Goal: Information Seeking & Learning: Learn about a topic

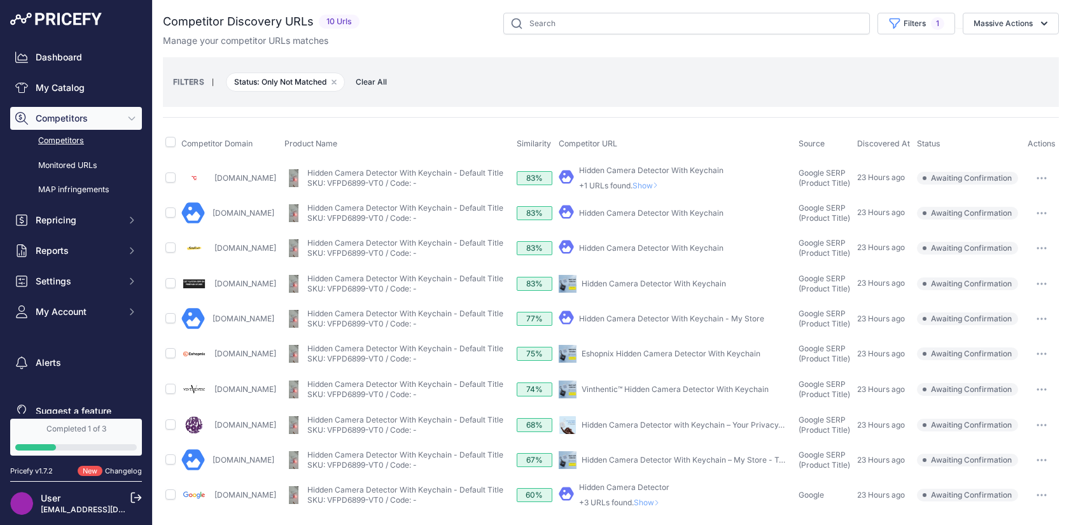
click at [374, 83] on span "Clear All" at bounding box center [371, 82] width 44 height 13
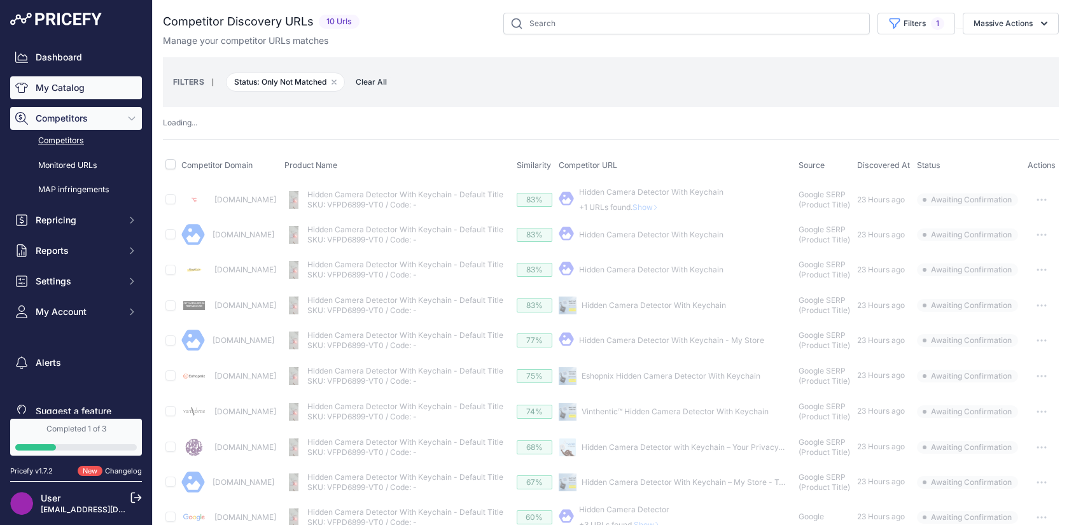
click at [94, 88] on link "My Catalog" at bounding box center [76, 87] width 132 height 23
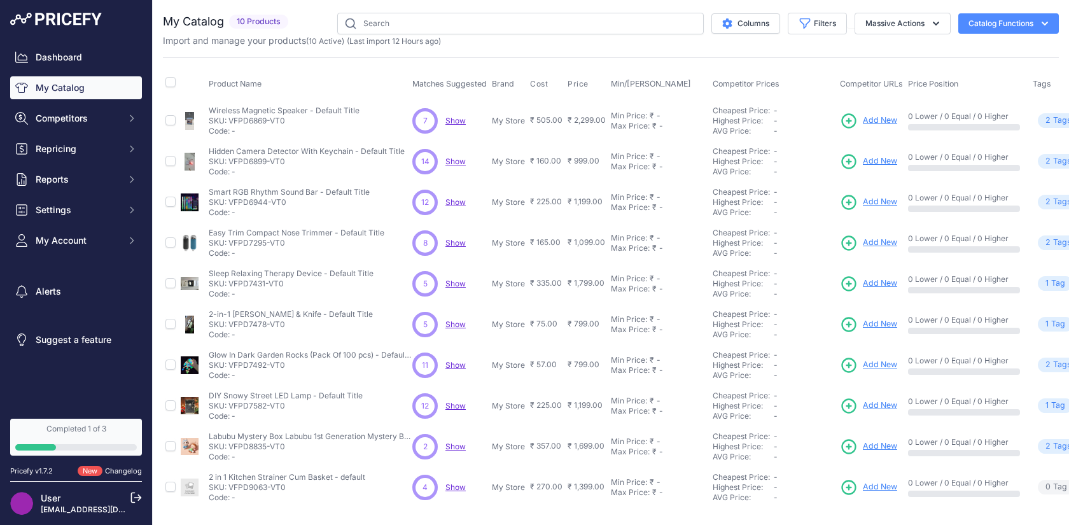
click at [453, 159] on span "Show" at bounding box center [455, 161] width 20 height 10
click at [448, 198] on span "Show" at bounding box center [455, 202] width 20 height 10
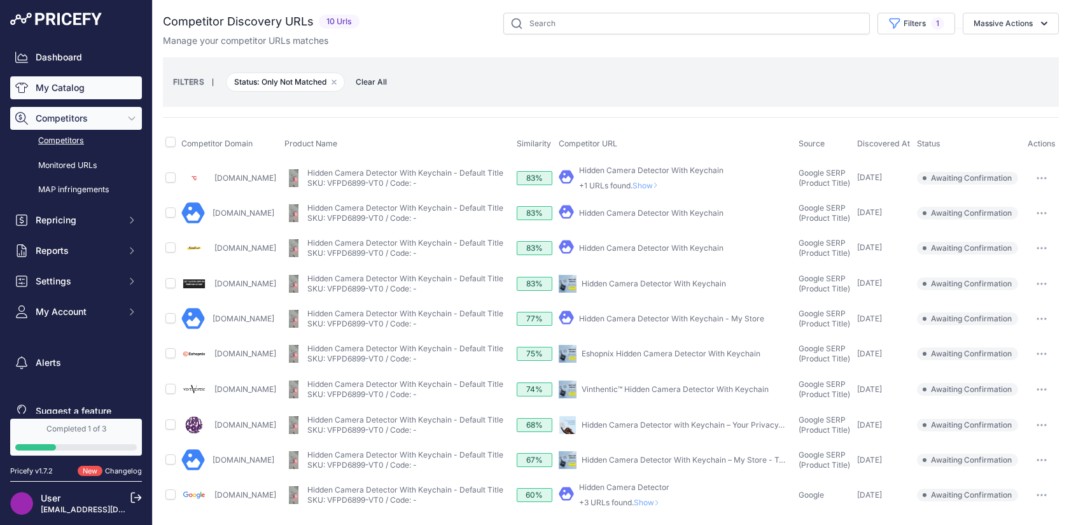
click at [63, 85] on link "My Catalog" at bounding box center [76, 87] width 132 height 23
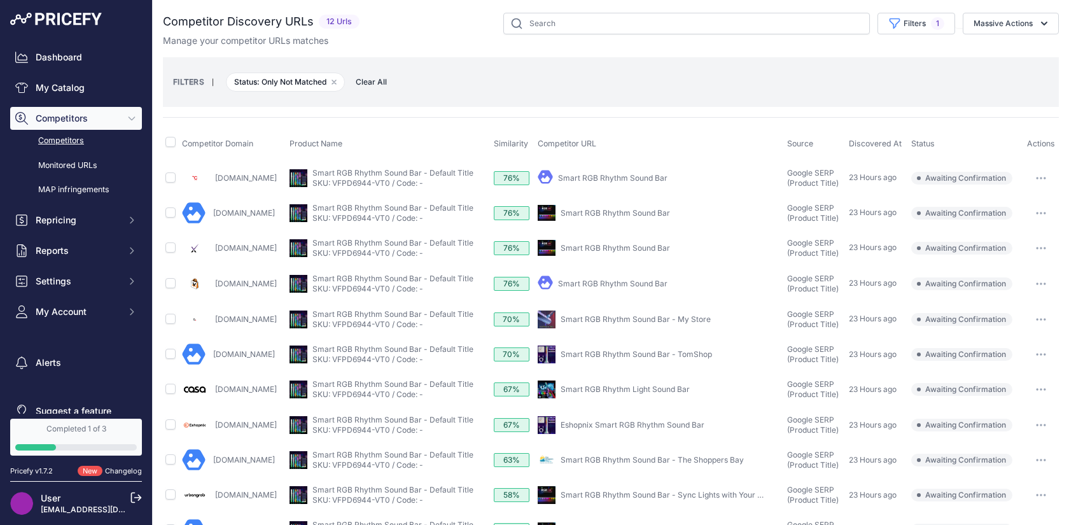
scroll to position [69, 0]
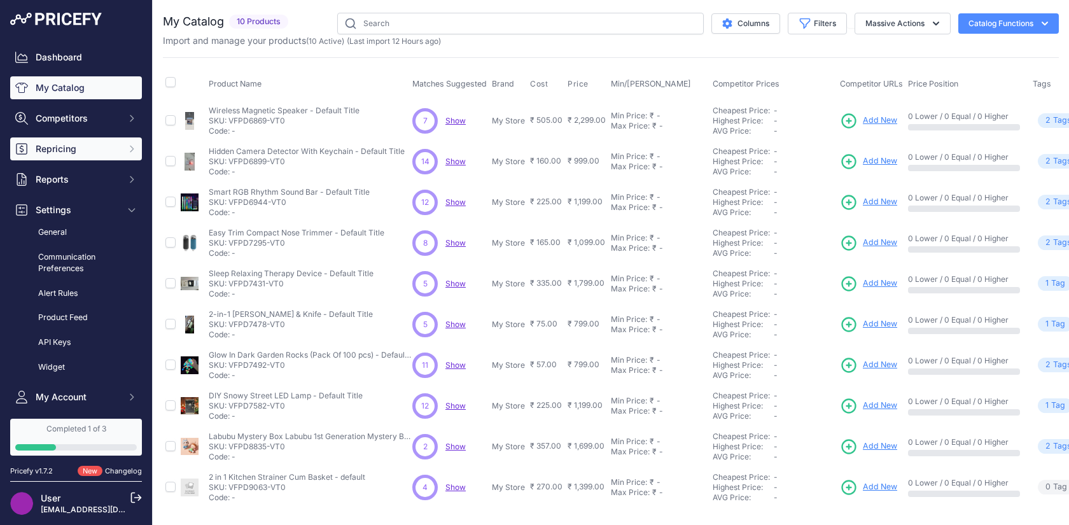
click at [66, 150] on span "Repricing" at bounding box center [77, 148] width 83 height 13
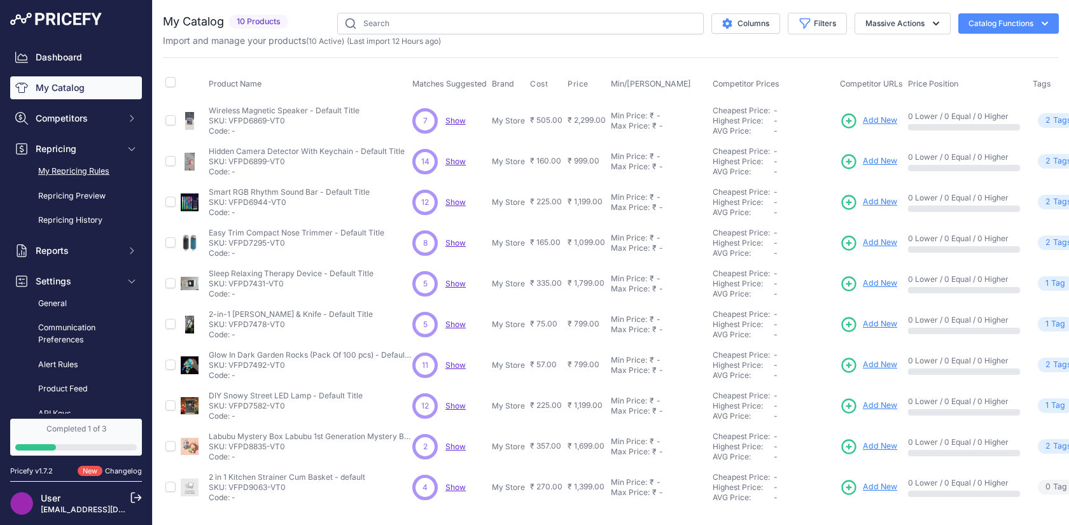
click at [67, 168] on link "My Repricing Rules" at bounding box center [76, 171] width 132 height 22
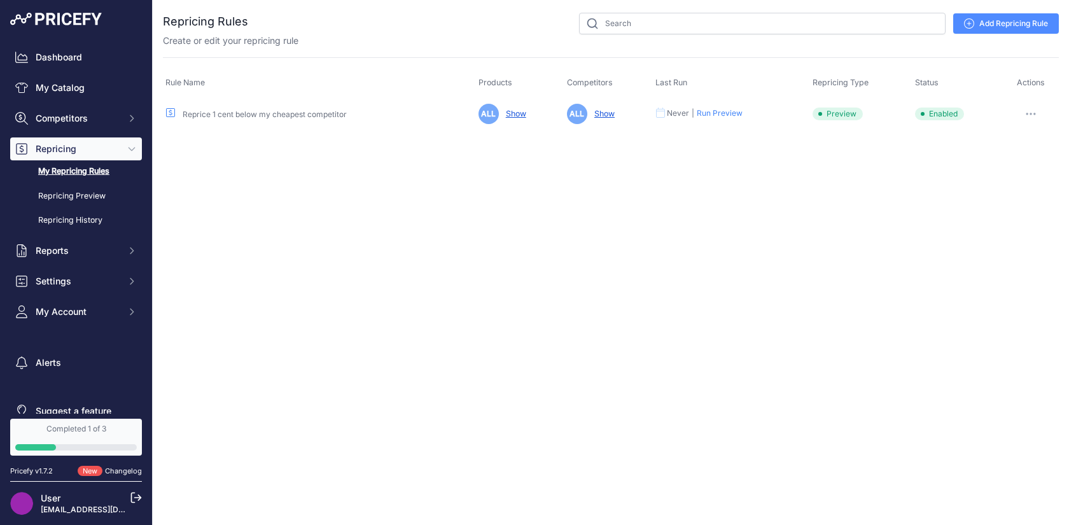
click at [512, 112] on link "Show" at bounding box center [513, 114] width 25 height 10
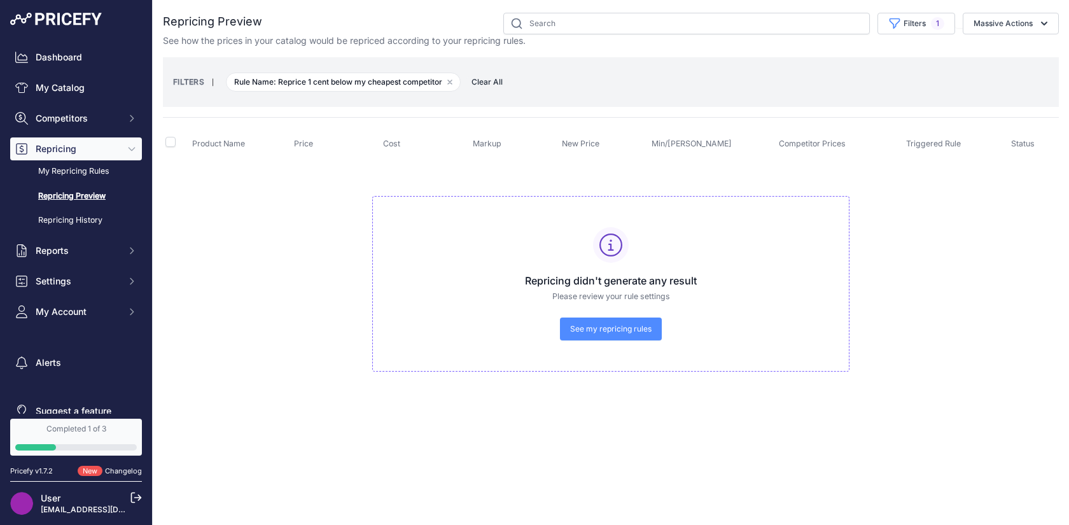
click at [602, 329] on span "See my repricing rules" at bounding box center [610, 329] width 81 height 10
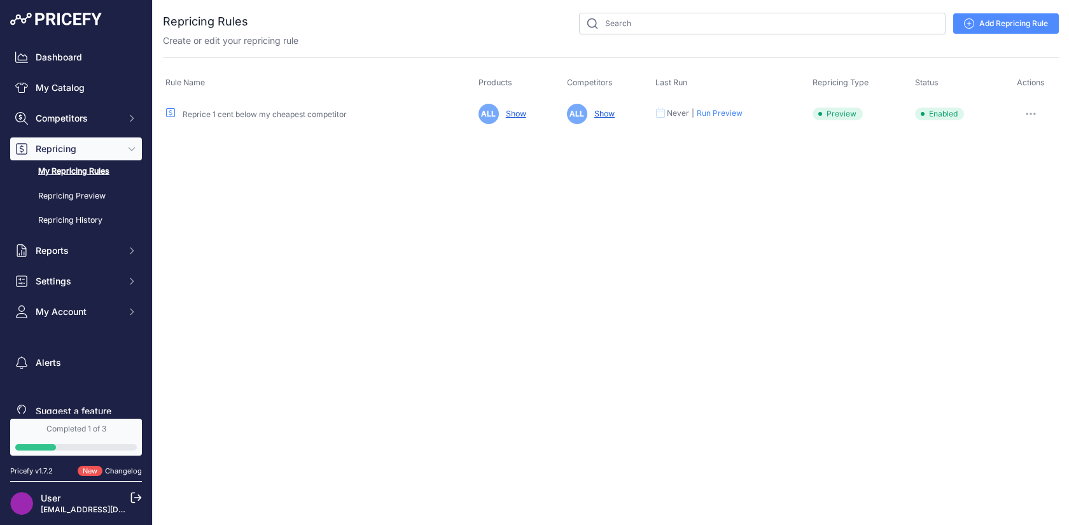
click at [593, 111] on link "Show" at bounding box center [601, 114] width 25 height 10
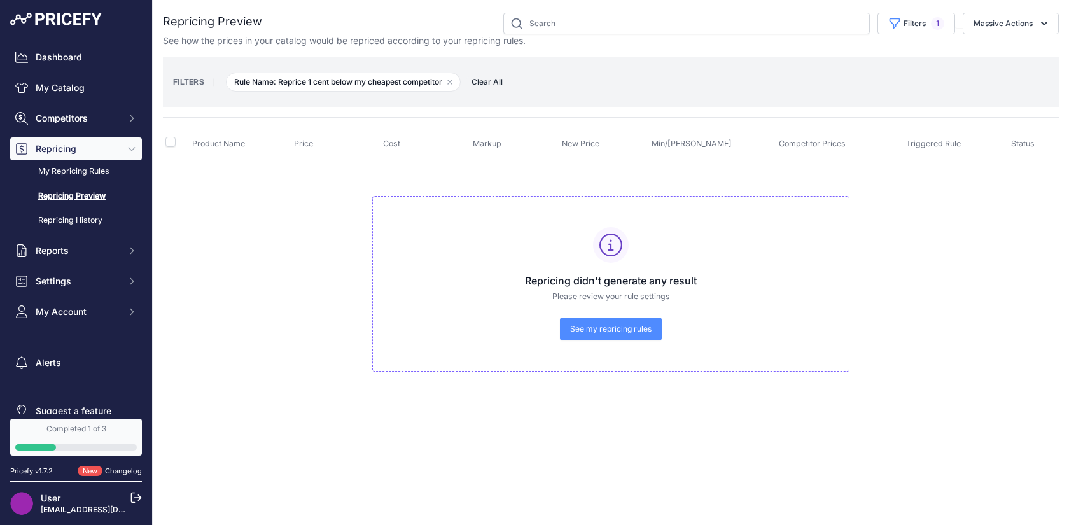
click at [603, 330] on span "See my repricing rules" at bounding box center [610, 329] width 81 height 10
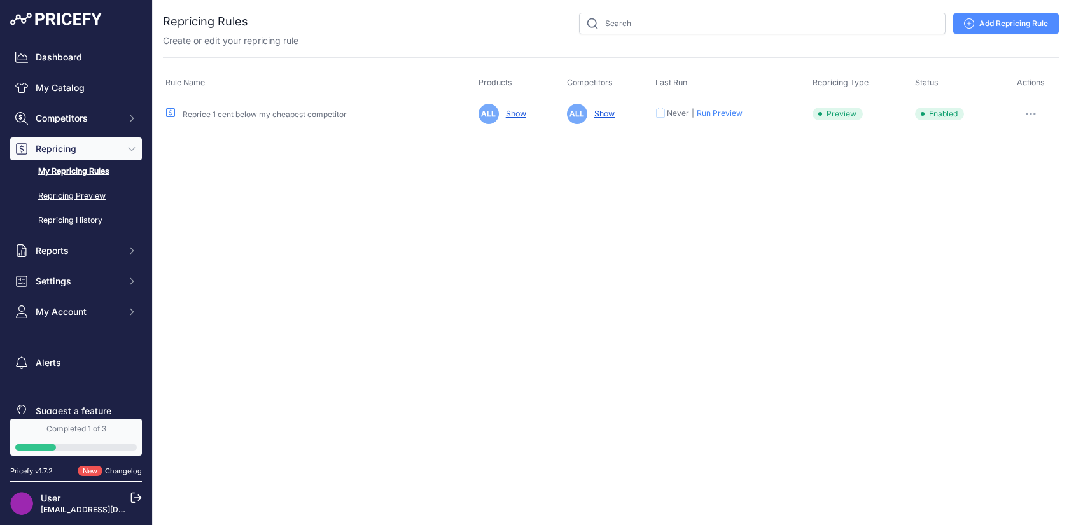
click at [91, 190] on link "Repricing Preview" at bounding box center [76, 196] width 132 height 22
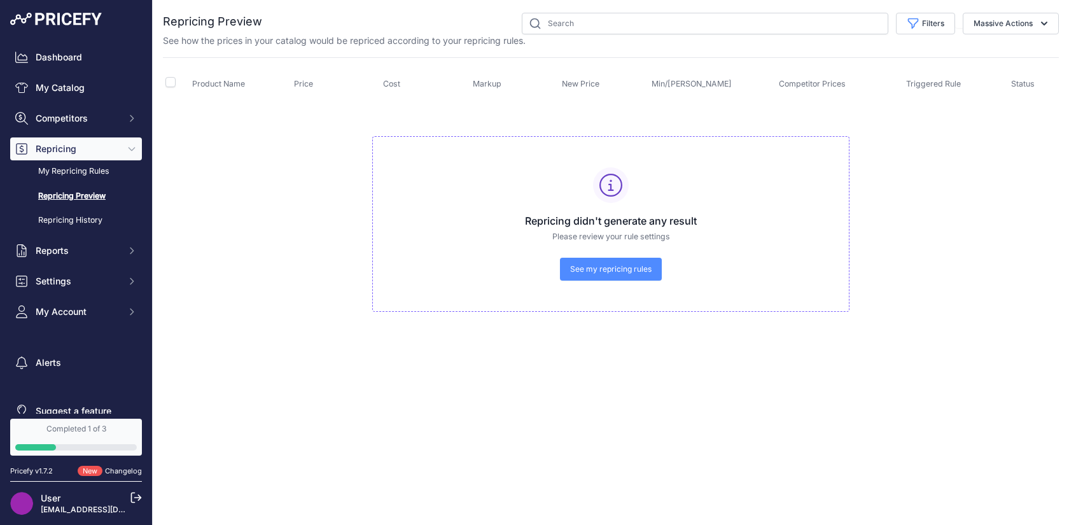
click at [635, 278] on link "See my repricing rules" at bounding box center [611, 269] width 102 height 23
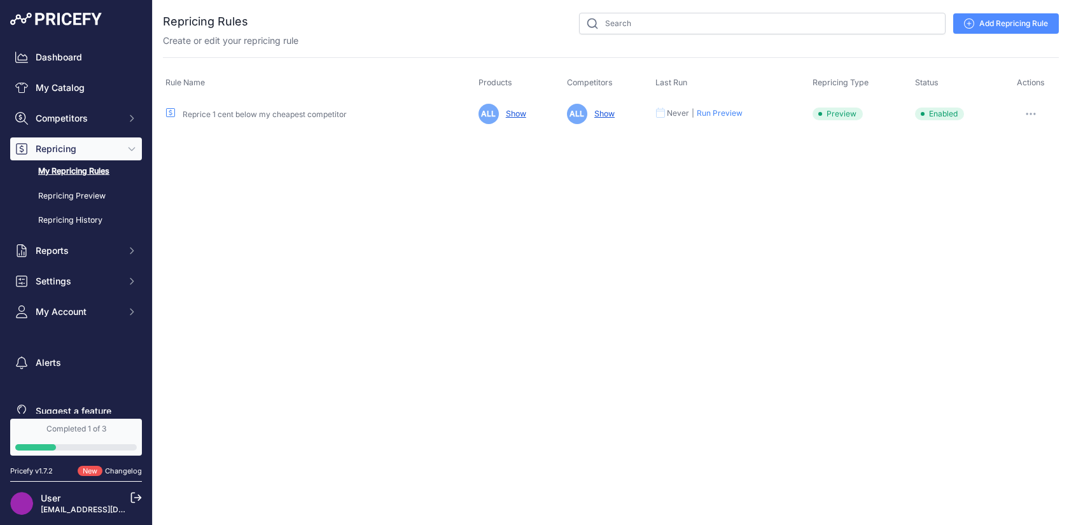
click at [729, 111] on button "Run Preview" at bounding box center [719, 113] width 46 height 10
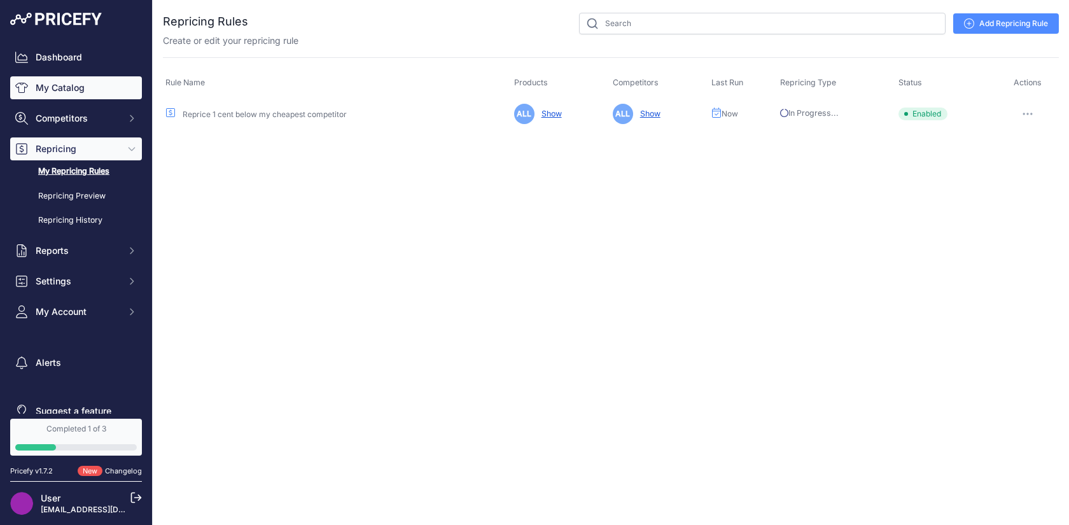
click at [94, 91] on link "My Catalog" at bounding box center [76, 87] width 132 height 23
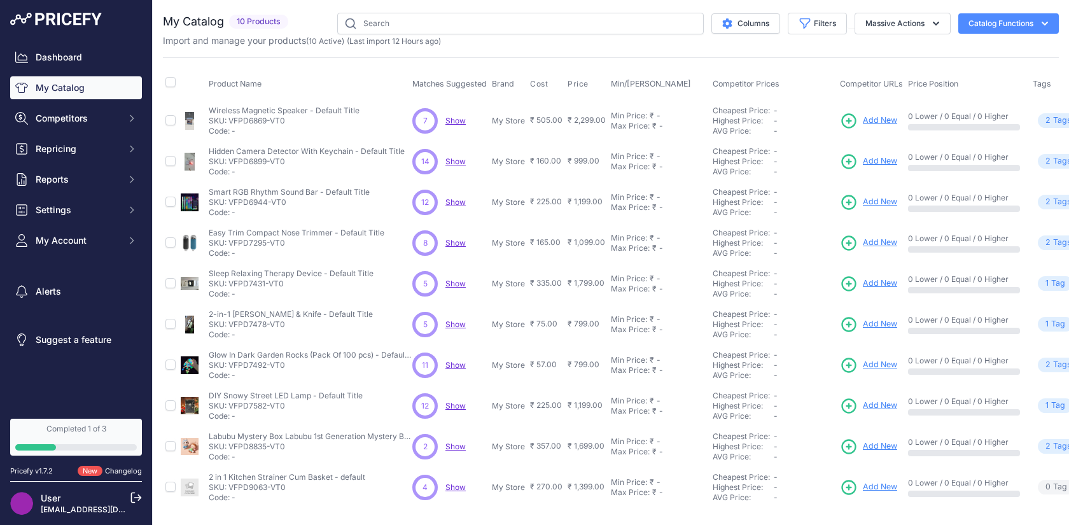
click at [456, 158] on span "Show" at bounding box center [455, 161] width 20 height 10
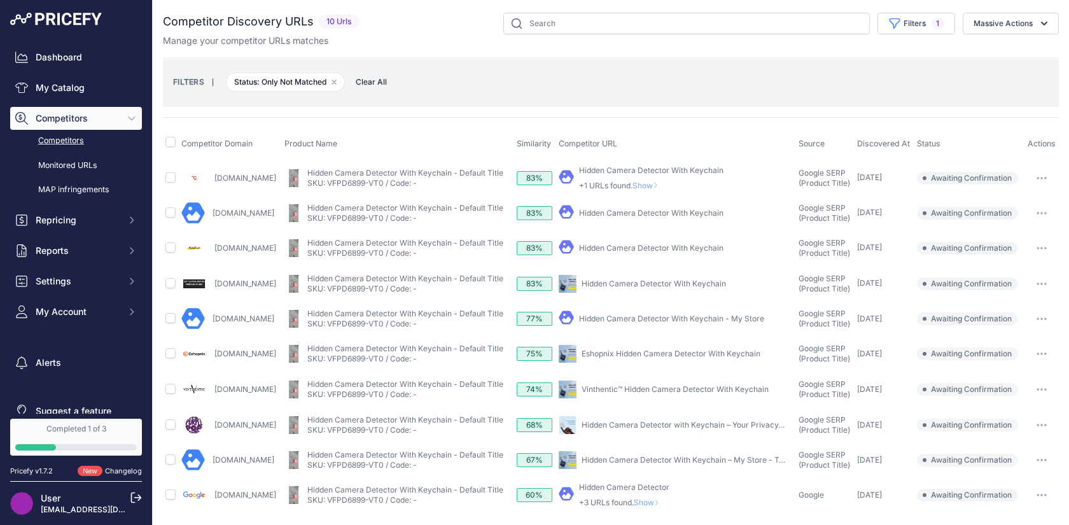
click at [256, 177] on link "[DOMAIN_NAME]" at bounding box center [245, 178] width 62 height 10
click at [656, 186] on span "Show" at bounding box center [647, 186] width 31 height 10
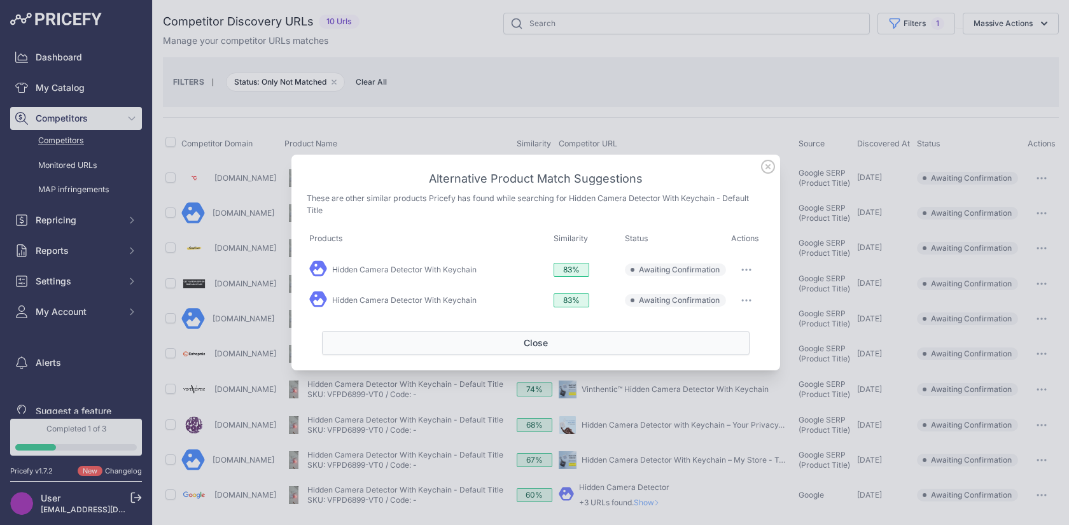
click at [537, 340] on button "Close" at bounding box center [535, 343] width 427 height 24
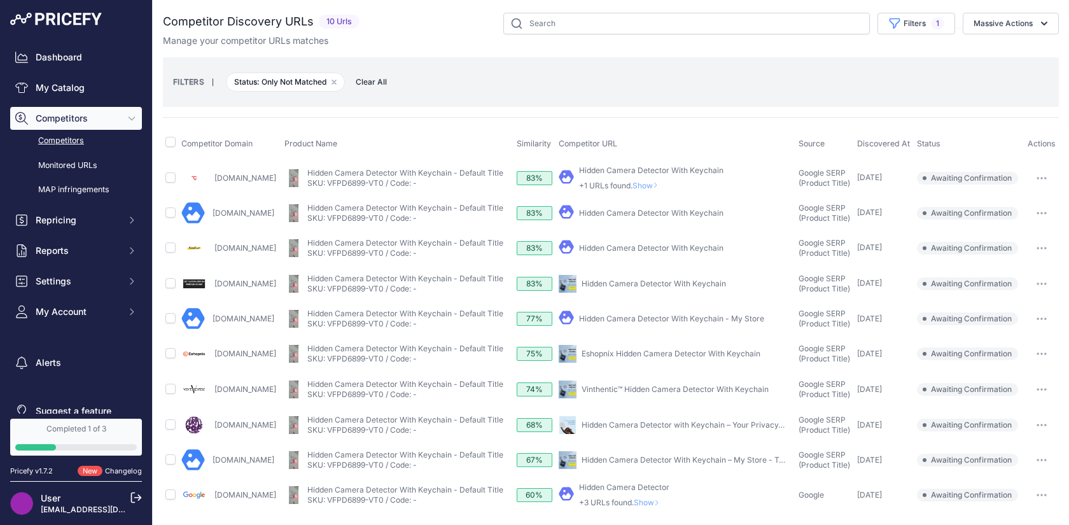
click at [274, 214] on link "Elitetrendzshop.com" at bounding box center [243, 213] width 62 height 10
click at [243, 282] on link "Trrendo.com" at bounding box center [245, 284] width 62 height 10
click at [634, 212] on link "Hidden Camera Detector With Keychain" at bounding box center [651, 213] width 144 height 10
click at [631, 243] on link "Hidden Camera Detector With Keychain" at bounding box center [651, 248] width 144 height 10
click at [672, 284] on link "Hidden Camera Detector With Keychain" at bounding box center [653, 284] width 144 height 10
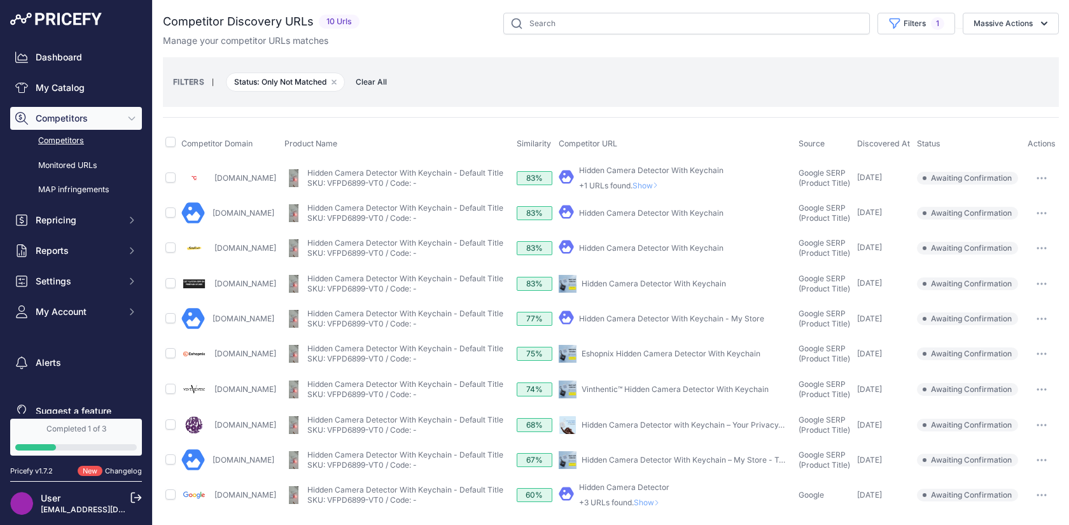
click at [675, 354] on link "Eshopnix Hidden Camera Detector With Keychain" at bounding box center [670, 354] width 179 height 10
click at [638, 387] on link "Vinthentic™ Hidden Camera Detector With Keychain" at bounding box center [674, 389] width 187 height 10
click at [630, 421] on link "Hidden Camera Detector with Keychain – Your Privacy, ..." at bounding box center [684, 425] width 206 height 10
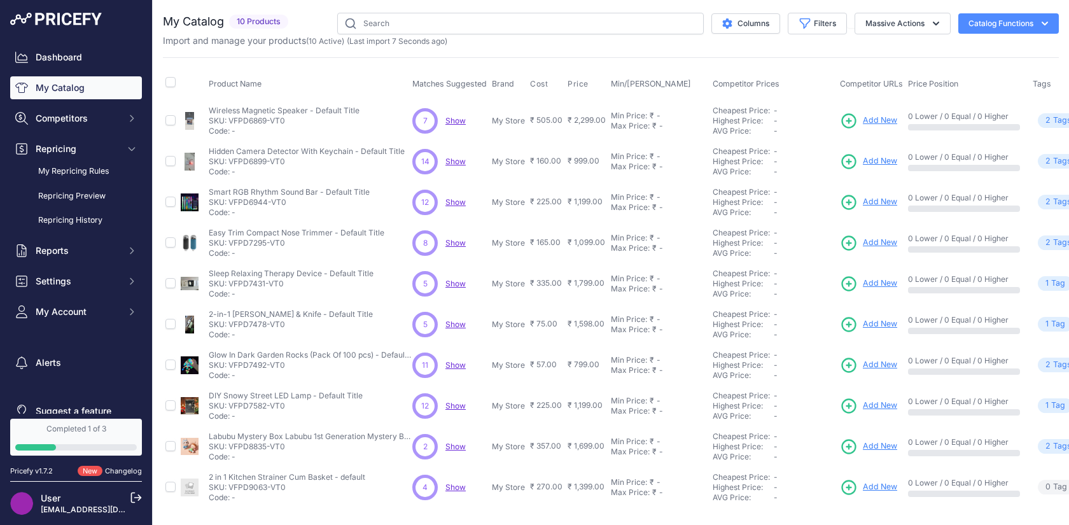
click at [450, 202] on span "Show" at bounding box center [455, 202] width 20 height 10
click at [454, 486] on span "Show" at bounding box center [455, 487] width 20 height 10
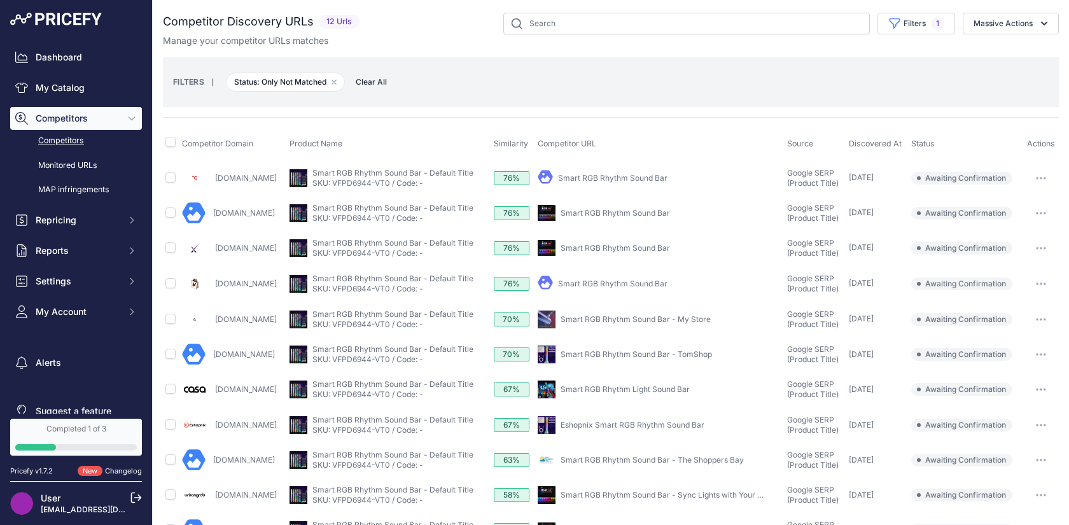
click at [656, 178] on link "Smart RGB Rhythm Sound Bar" at bounding box center [612, 178] width 109 height 10
click at [624, 216] on link "Smart RGB Rhythm Sound Bar" at bounding box center [614, 213] width 109 height 10
click at [620, 280] on link "Smart RGB Rhythm Sound Bar" at bounding box center [612, 284] width 109 height 10
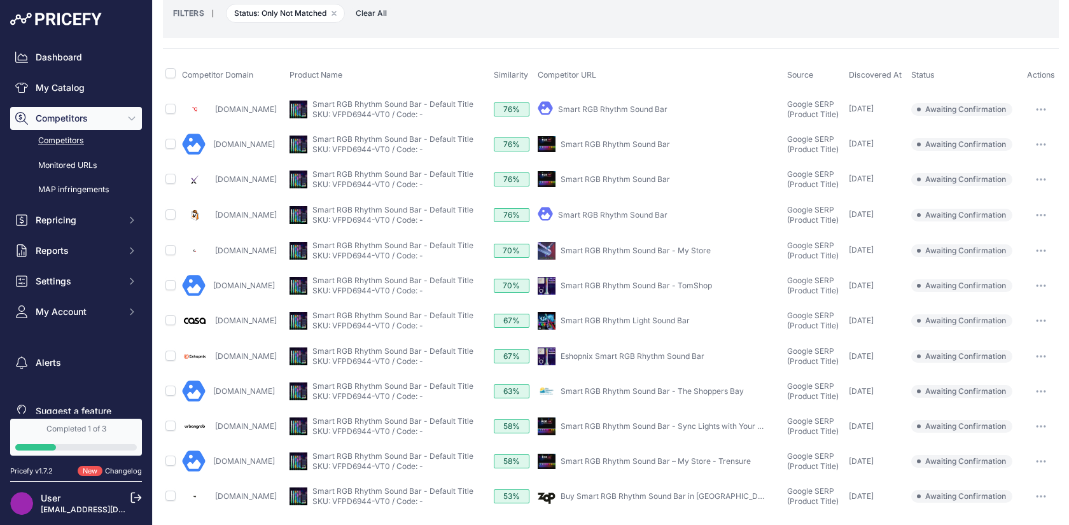
scroll to position [69, 0]
click at [595, 357] on link "Eshopnix Smart RGB Rhythm Sound Bar" at bounding box center [632, 356] width 144 height 10
click at [617, 286] on link "Smart RGB Rhythm Sound Bar - TomShop" at bounding box center [635, 286] width 151 height 10
click at [625, 392] on link "Smart RGB Rhythm Sound Bar - The Shoppers Bay" at bounding box center [651, 391] width 183 height 10
click at [619, 460] on link "Smart RGB Rhythm Sound Bar – My Store - Trensure" at bounding box center [655, 461] width 190 height 10
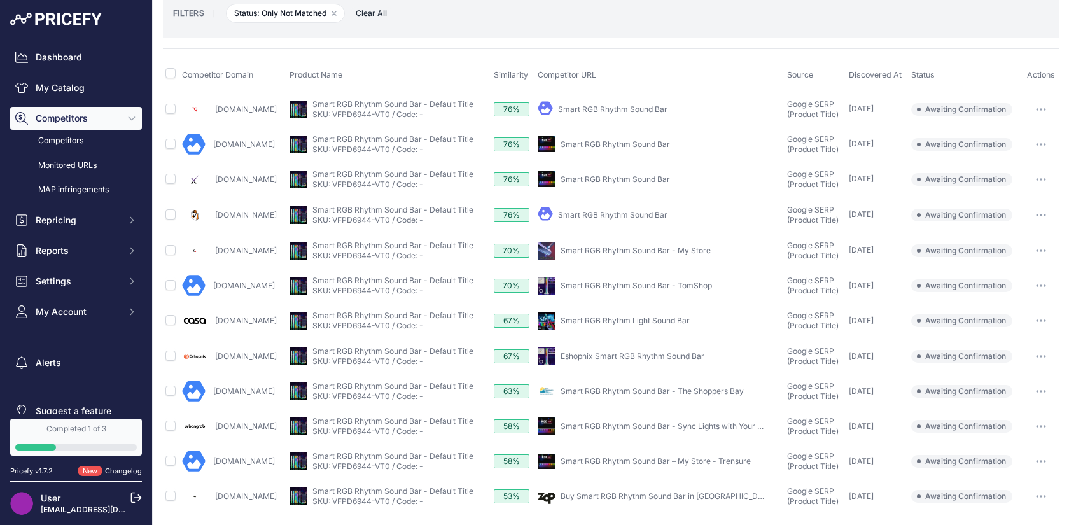
click at [603, 492] on link "Buy Smart RGB Rhythm Sound Bar in India at Best Price - Zop" at bounding box center [701, 496] width 283 height 10
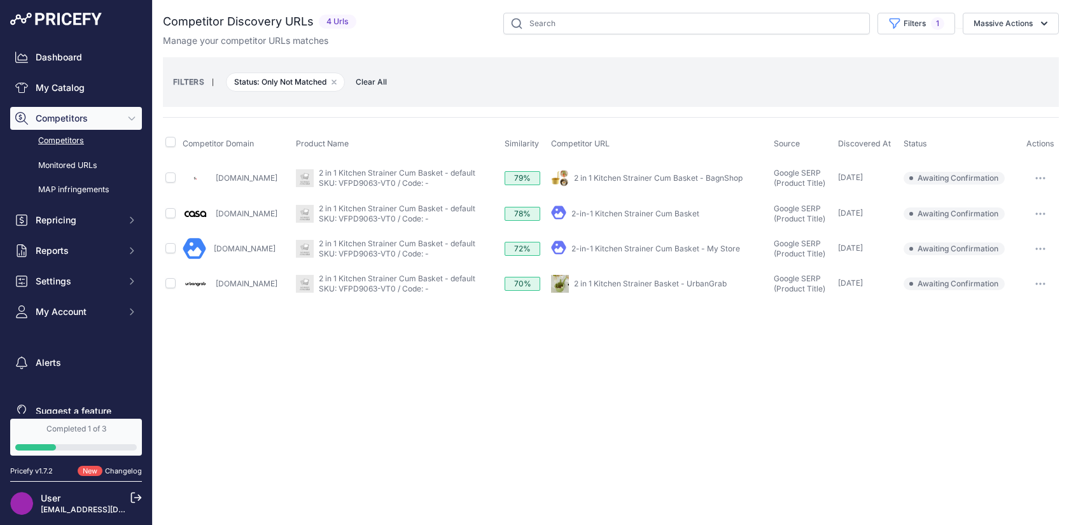
click at [604, 214] on link "2-in-1 Kitchen Strainer Cum Basket" at bounding box center [635, 214] width 128 height 10
click at [631, 247] on link "2-in-1 Kitchen Strainer Cum Basket - My Store" at bounding box center [655, 249] width 169 height 10
click at [612, 283] on link "2 in 1 Kitchen Strainer Basket - UrbanGrab" at bounding box center [650, 284] width 153 height 10
click at [628, 181] on link "2 in 1 Kitchen Strainer Cum Basket - BagnShop" at bounding box center [658, 178] width 169 height 10
